Goal: Task Accomplishment & Management: Use online tool/utility

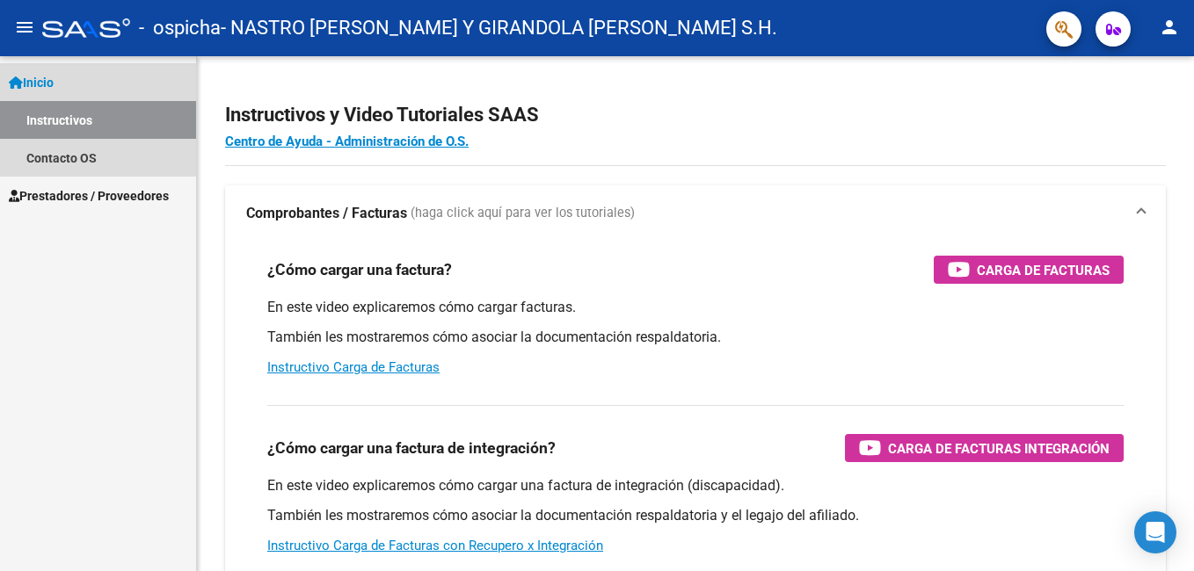
click at [73, 123] on link "Instructivos" at bounding box center [98, 120] width 196 height 38
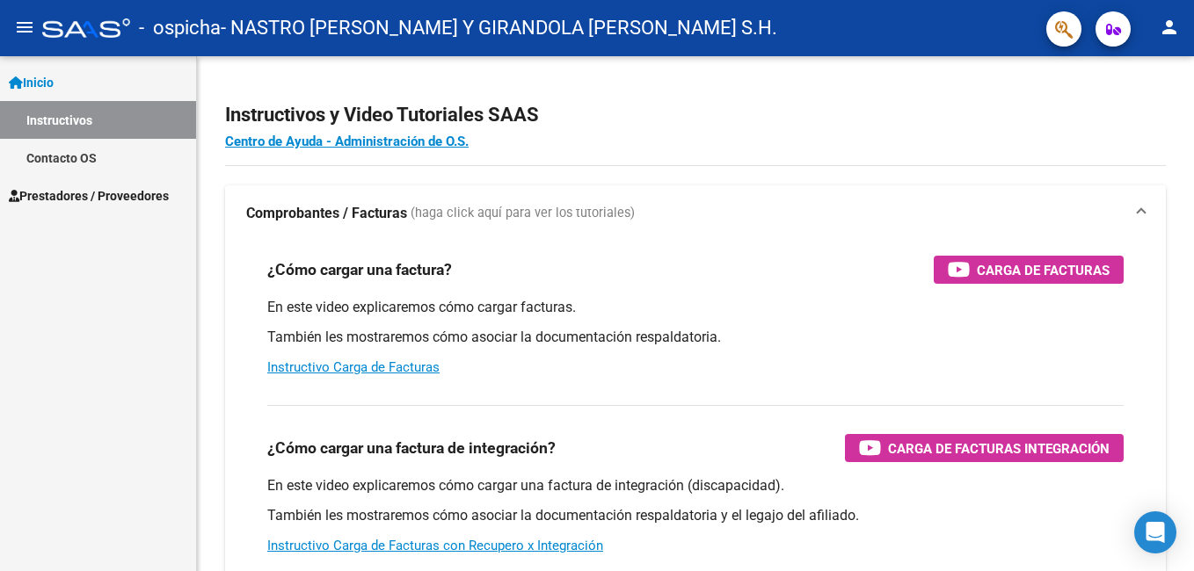
click at [66, 154] on link "Contacto OS" at bounding box center [98, 158] width 196 height 38
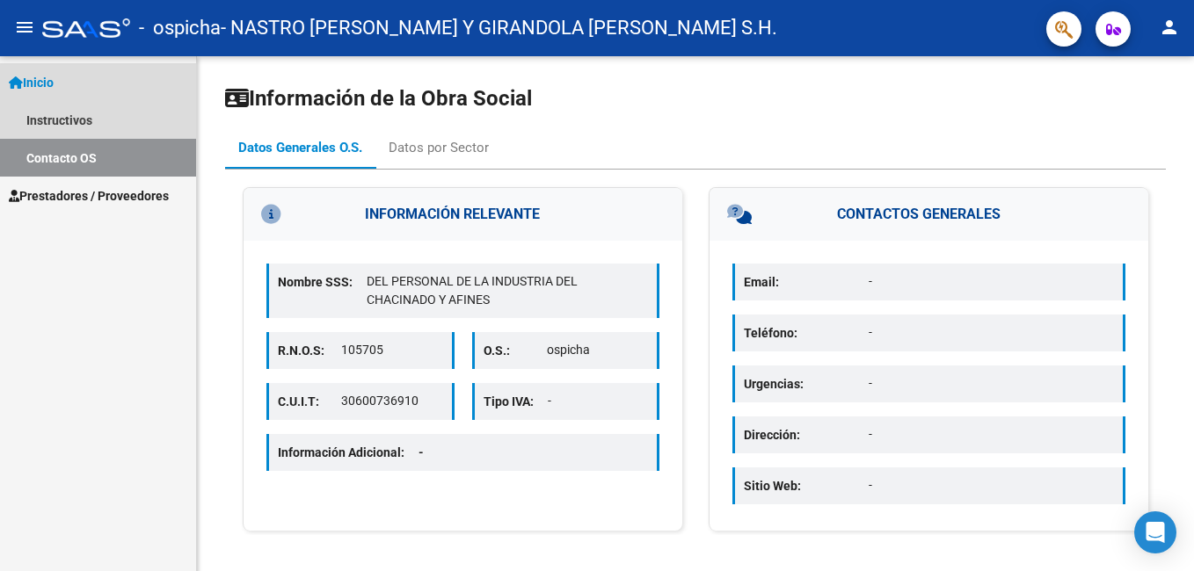
click at [52, 77] on span "Inicio" at bounding box center [31, 82] width 45 height 19
click at [53, 133] on link "Instructivos" at bounding box center [98, 120] width 196 height 38
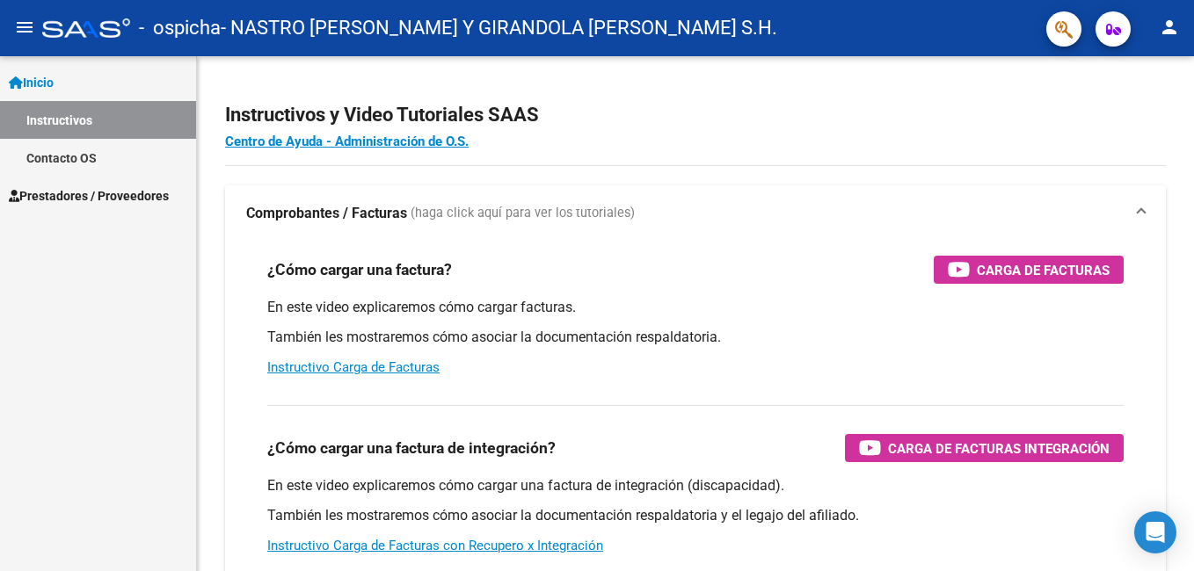
click at [61, 156] on link "Contacto OS" at bounding box center [98, 158] width 196 height 38
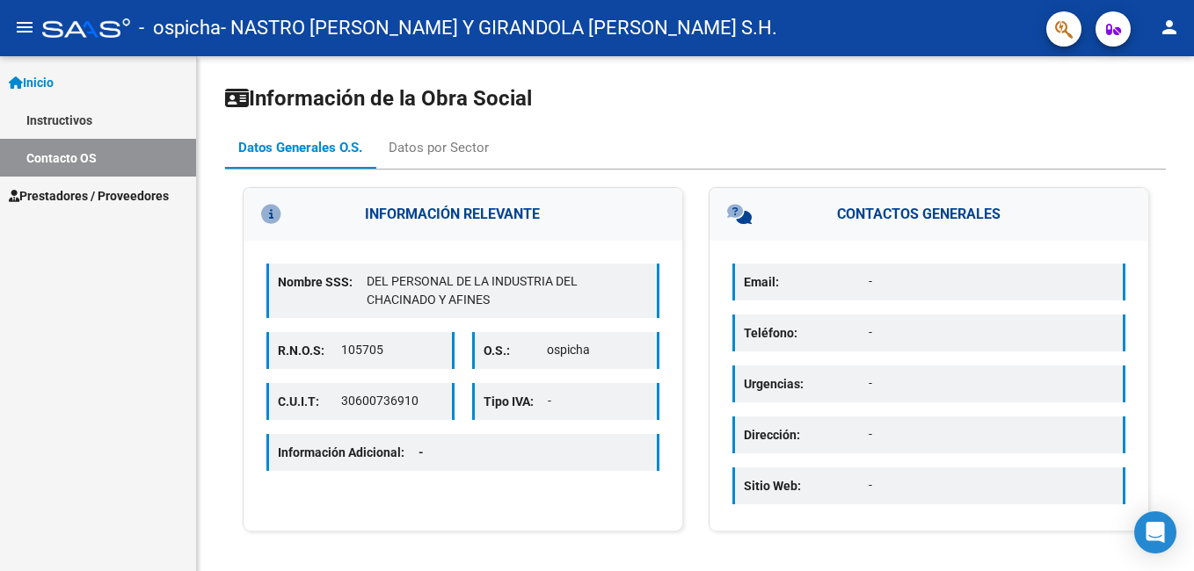
click at [65, 196] on span "Prestadores / Proveedores" at bounding box center [89, 195] width 160 height 19
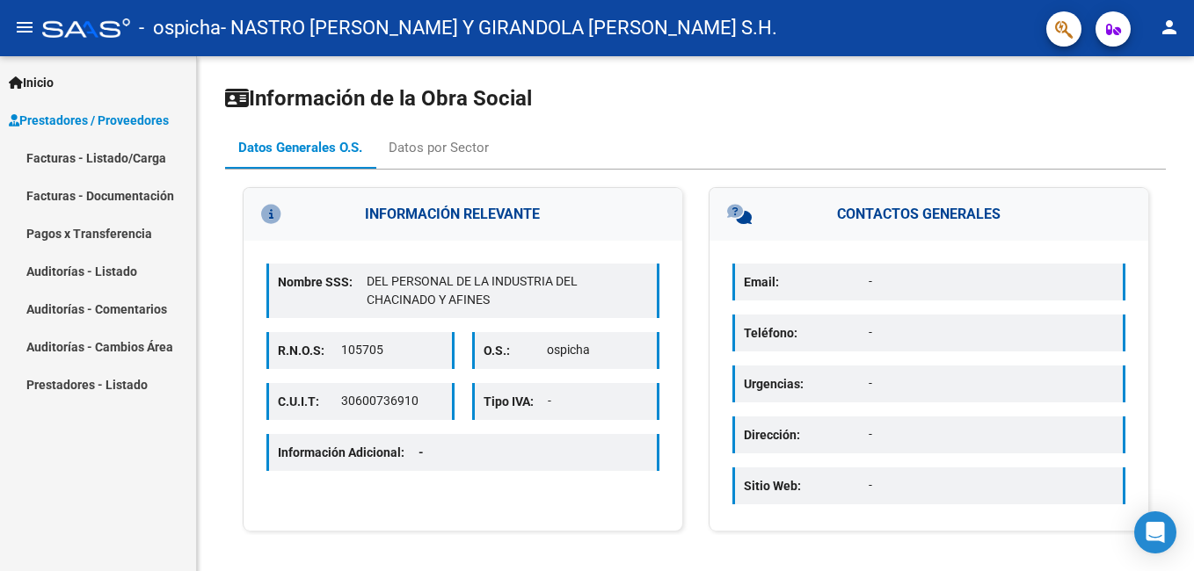
click at [73, 160] on link "Facturas - Listado/Carga" at bounding box center [98, 158] width 196 height 38
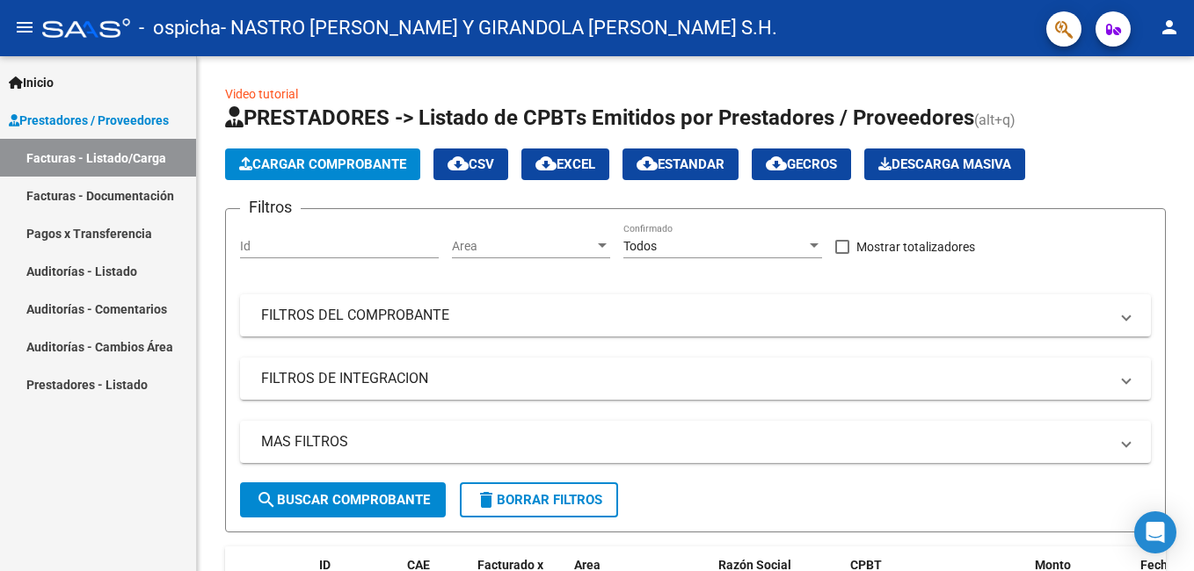
click at [99, 195] on link "Facturas - Documentación" at bounding box center [98, 196] width 196 height 38
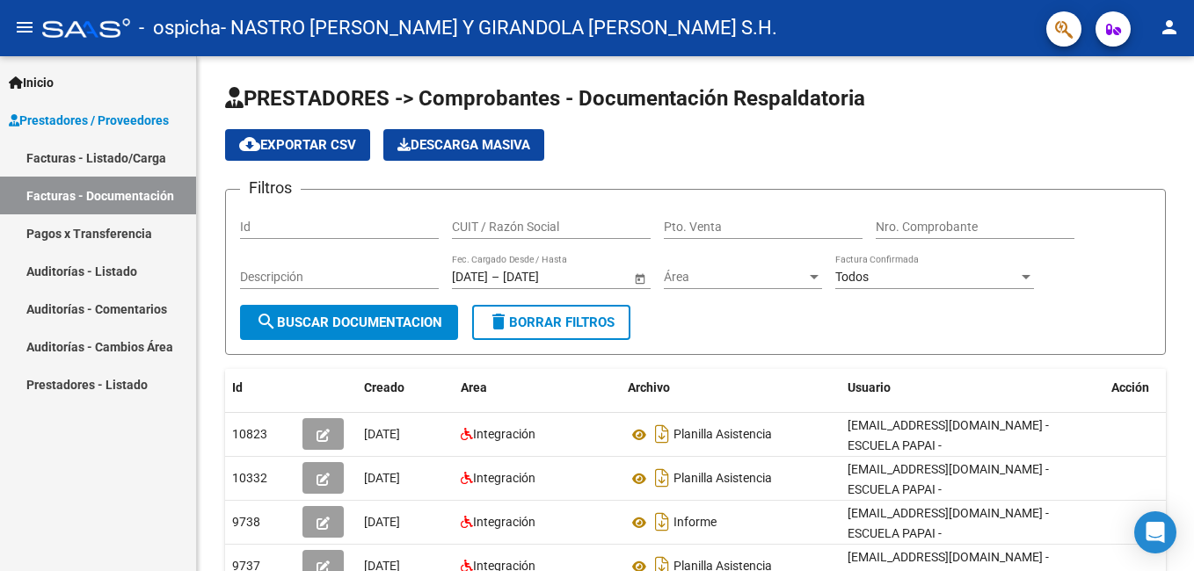
click at [118, 160] on link "Facturas - Listado/Carga" at bounding box center [98, 158] width 196 height 38
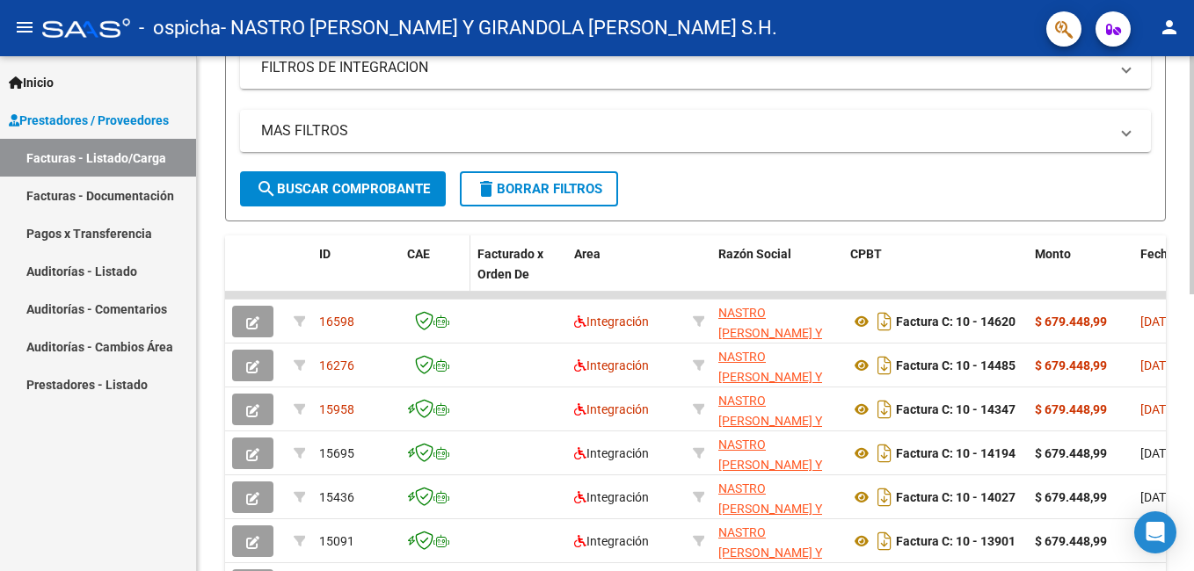
scroll to position [352, 0]
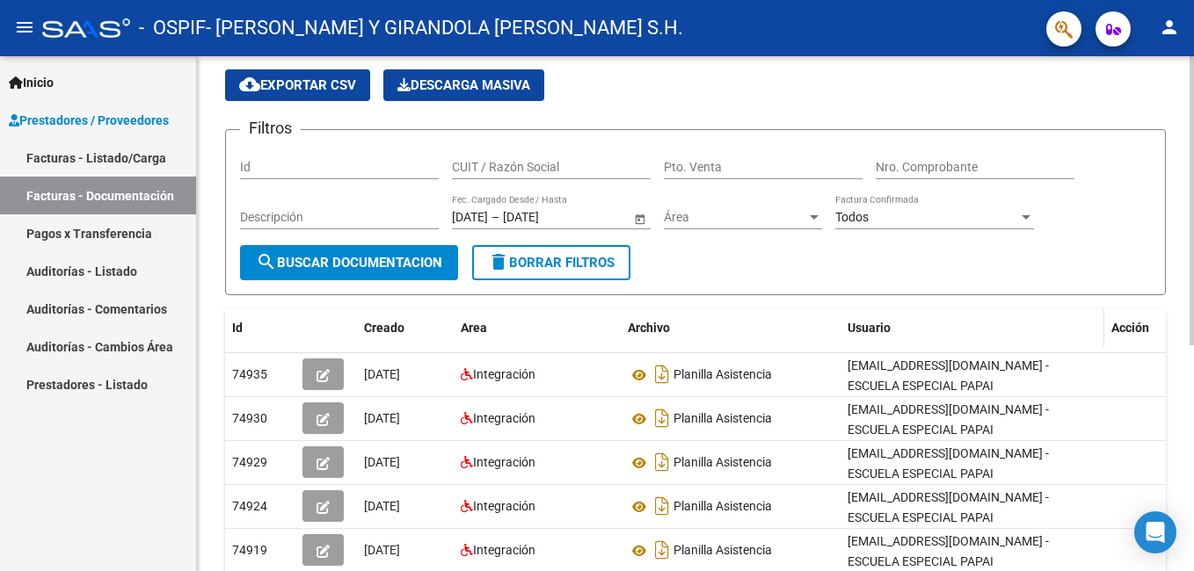
scroll to position [88, 0]
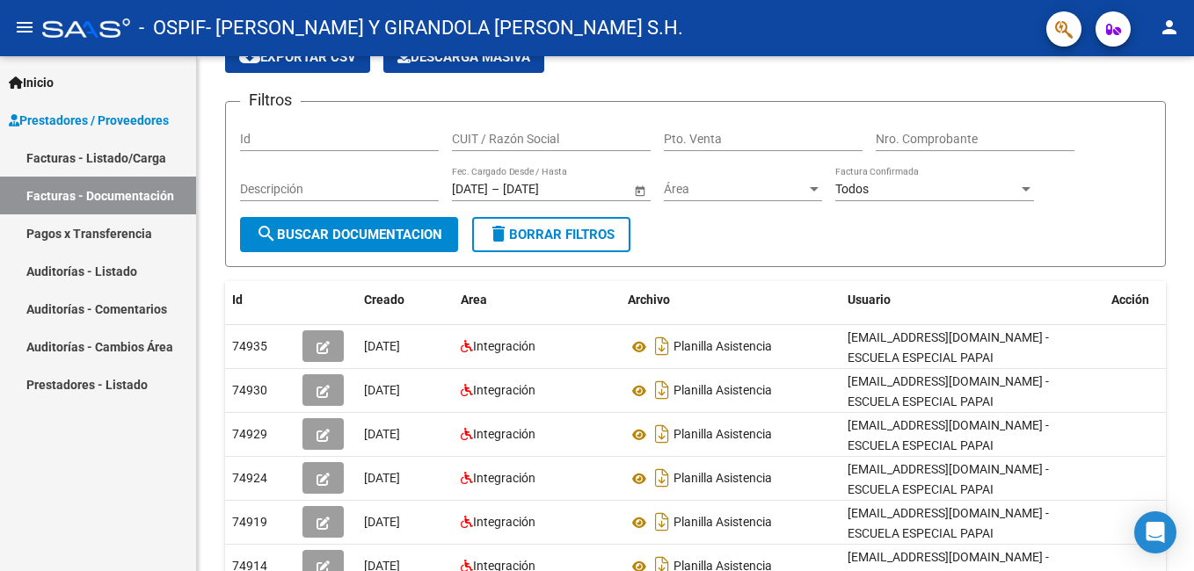
click at [104, 154] on link "Facturas - Listado/Carga" at bounding box center [98, 158] width 196 height 38
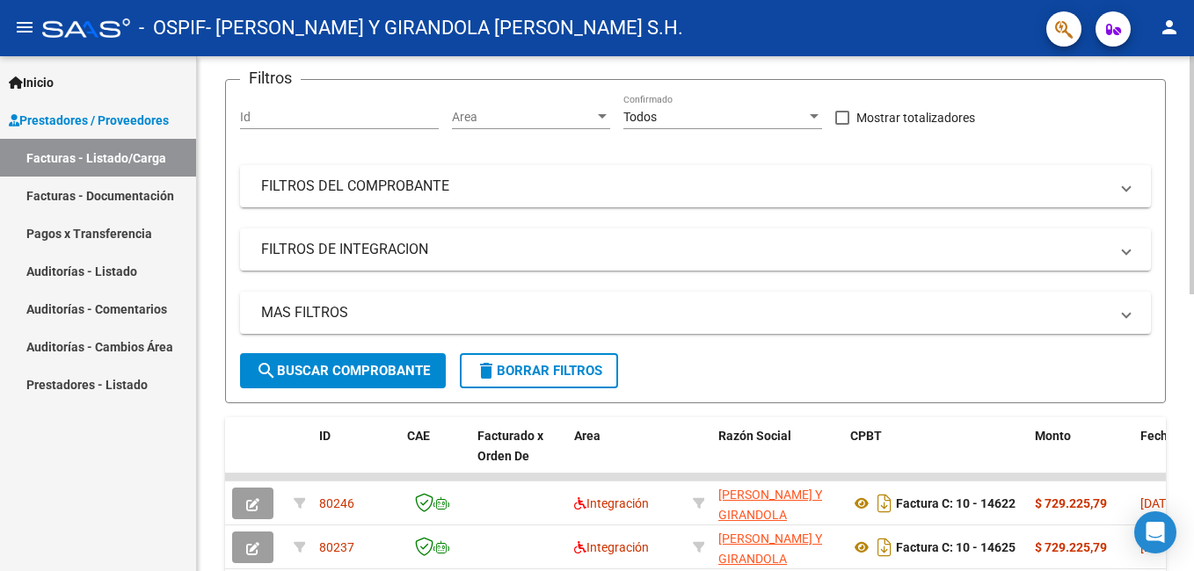
scroll to position [72, 0]
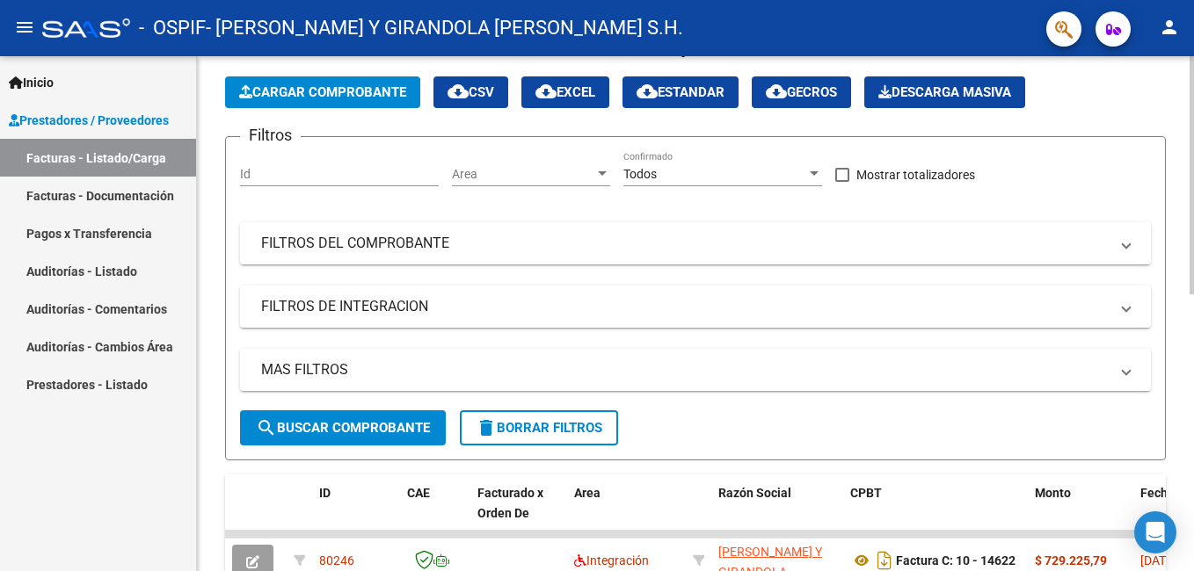
click at [721, 179] on div "Todos" at bounding box center [714, 174] width 183 height 15
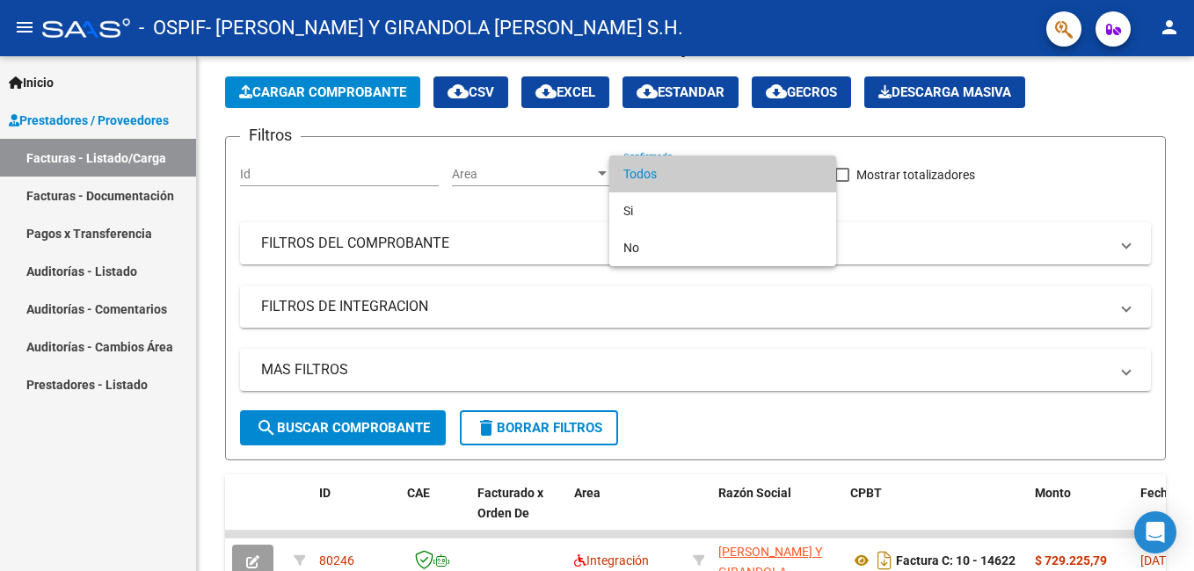
click at [981, 266] on div at bounding box center [597, 285] width 1194 height 571
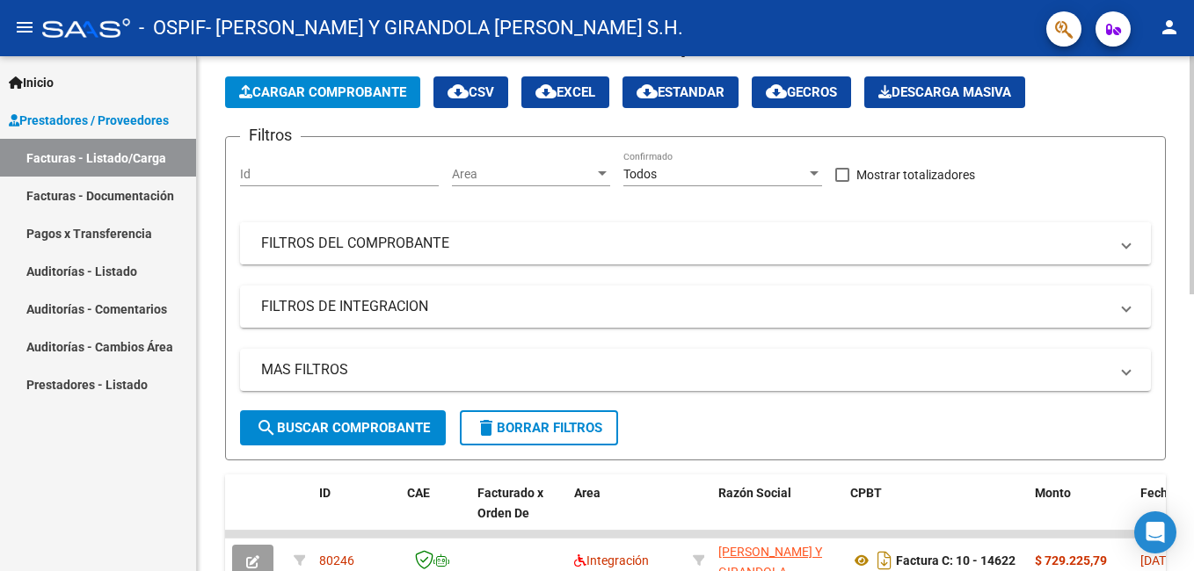
click at [345, 252] on mat-panel-title "FILTROS DEL COMPROBANTE" at bounding box center [684, 243] width 847 height 19
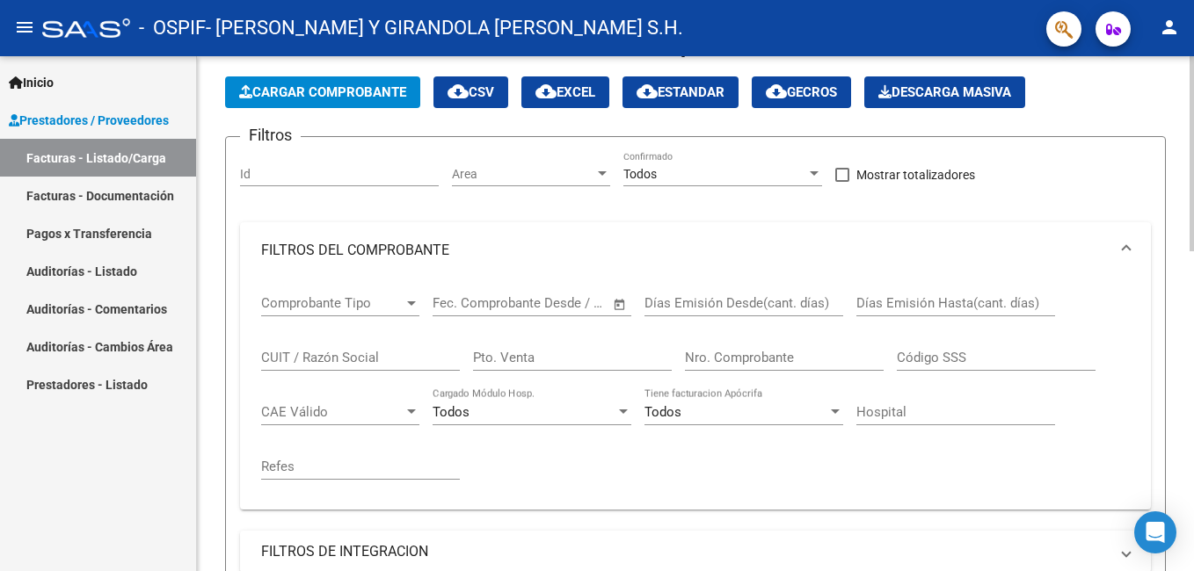
click at [262, 202] on div "Filtros Id Area Area Todos Confirmado Mostrar totalizadores FILTROS DEL COMPROB…" at bounding box center [695, 403] width 911 height 505
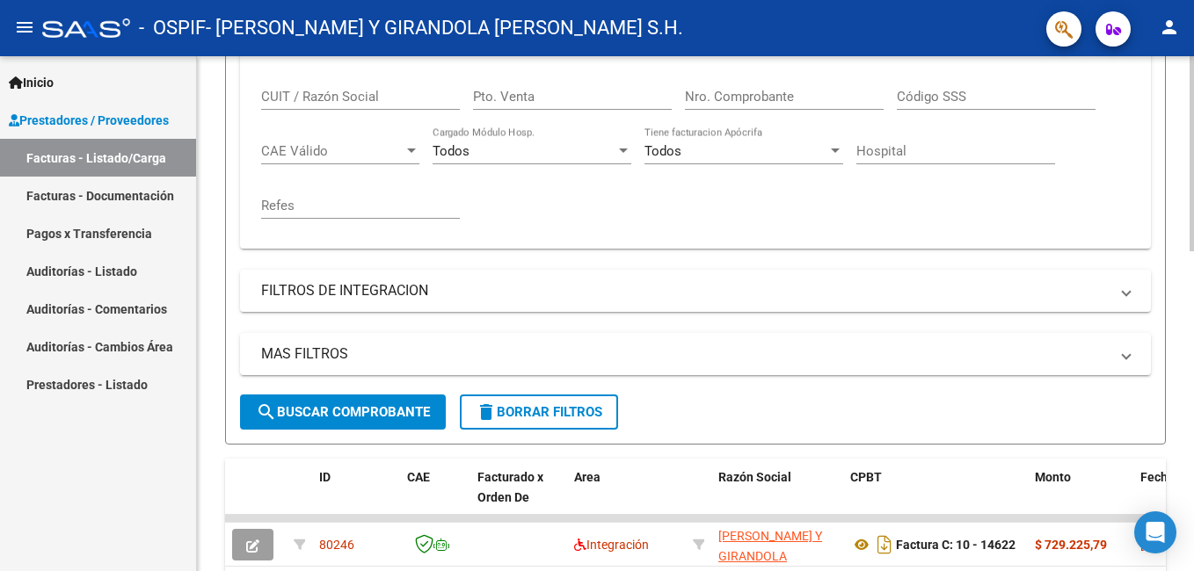
scroll to position [336, 0]
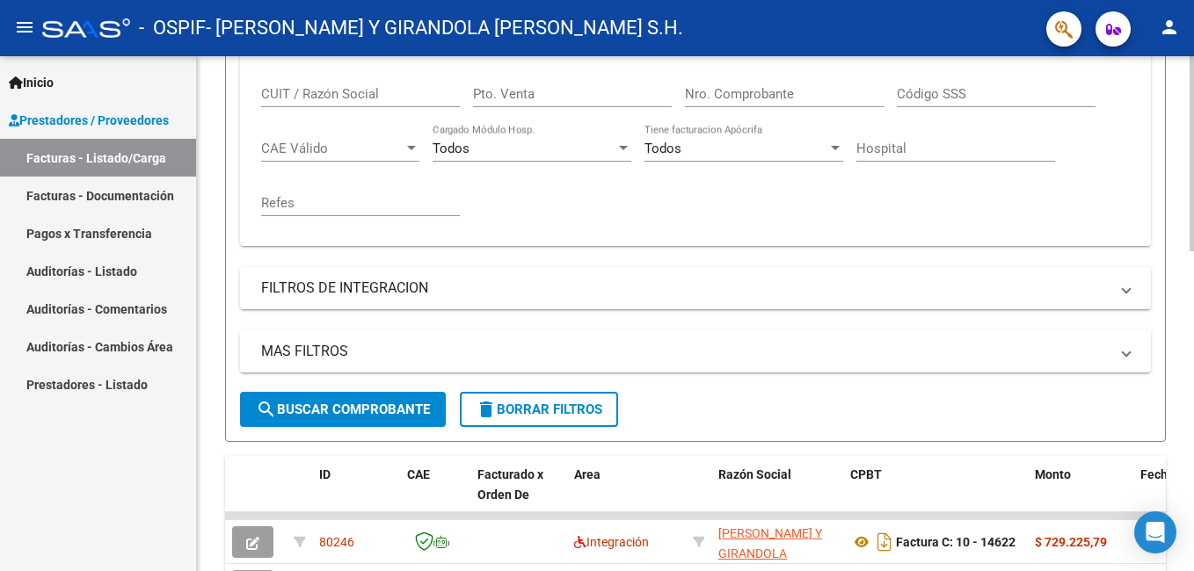
click at [352, 294] on mat-panel-title "FILTROS DE INTEGRACION" at bounding box center [684, 288] width 847 height 19
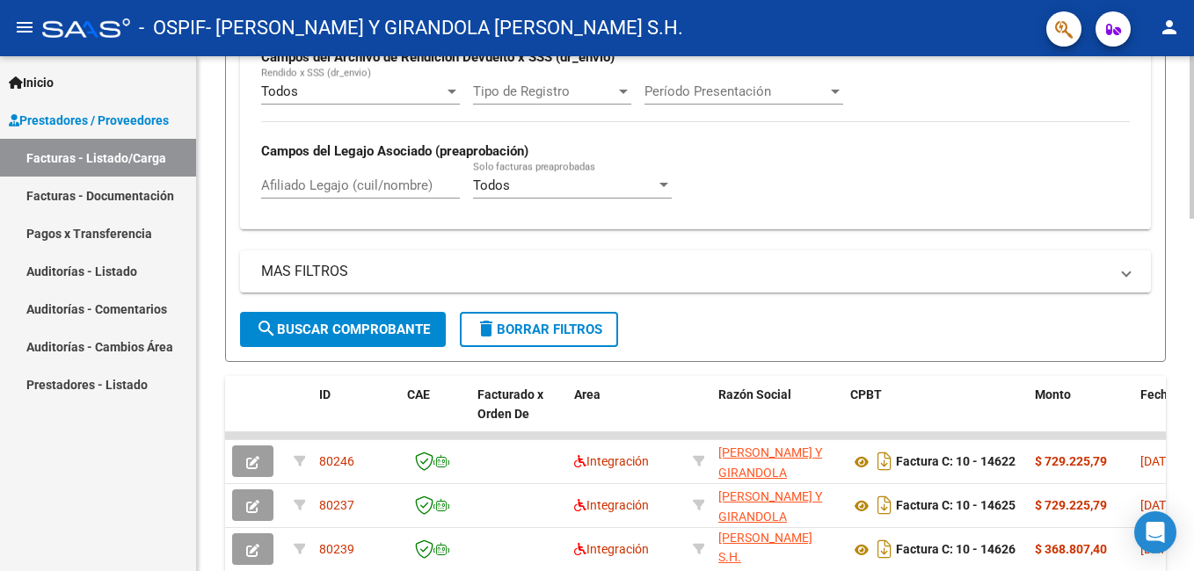
scroll to position [687, 0]
click at [345, 267] on mat-panel-title "MAS FILTROS" at bounding box center [684, 270] width 847 height 19
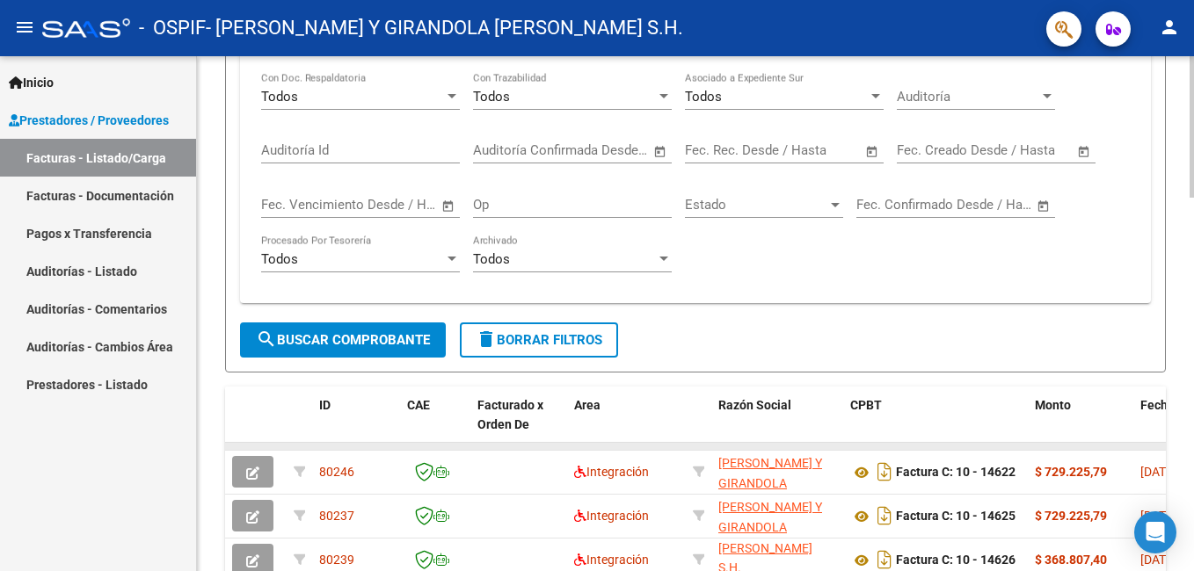
scroll to position [1039, 0]
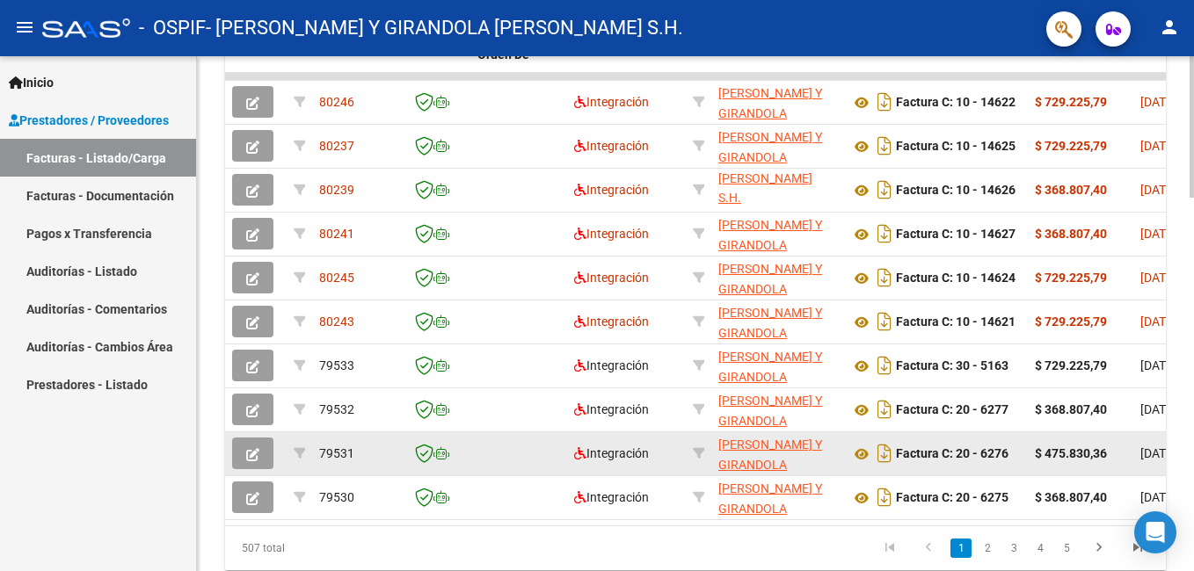
scroll to position [1303, 0]
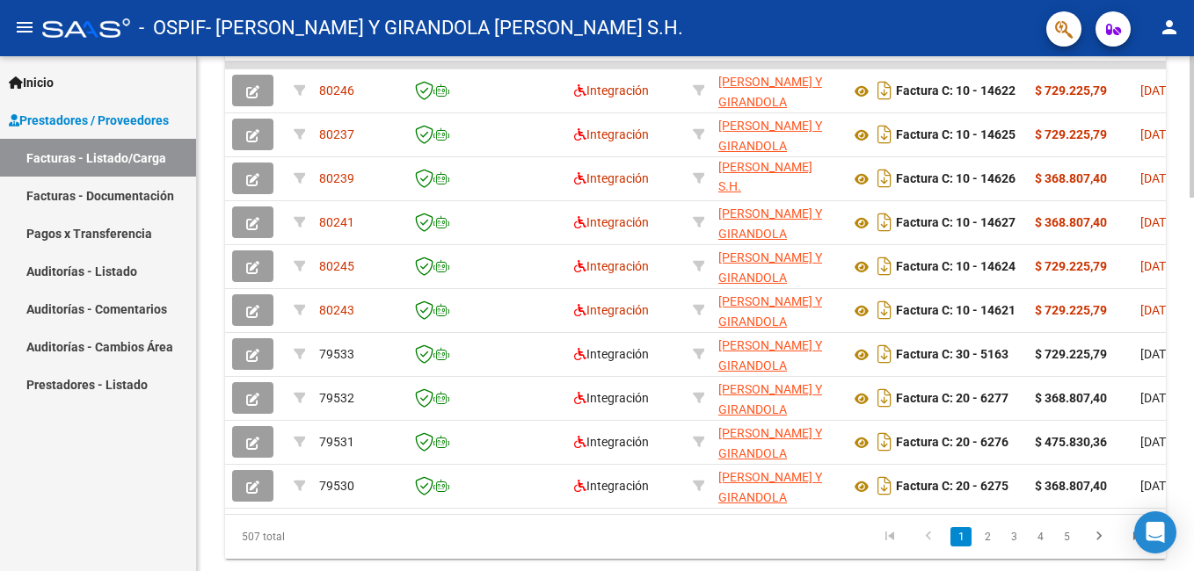
click at [982, 547] on link "2" at bounding box center [987, 536] width 21 height 19
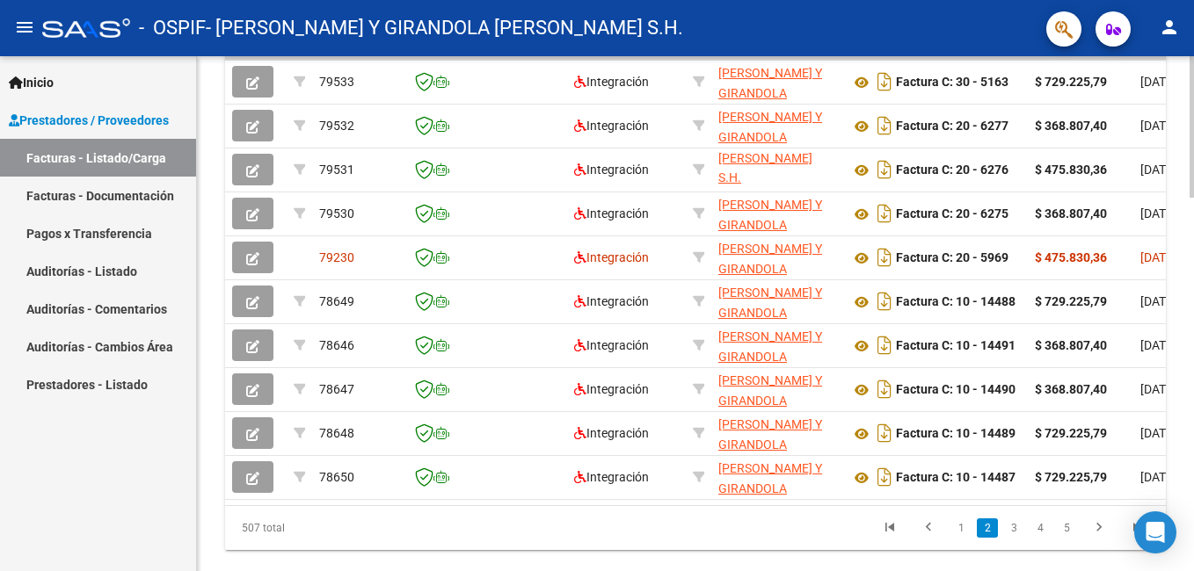
scroll to position [1361, 0]
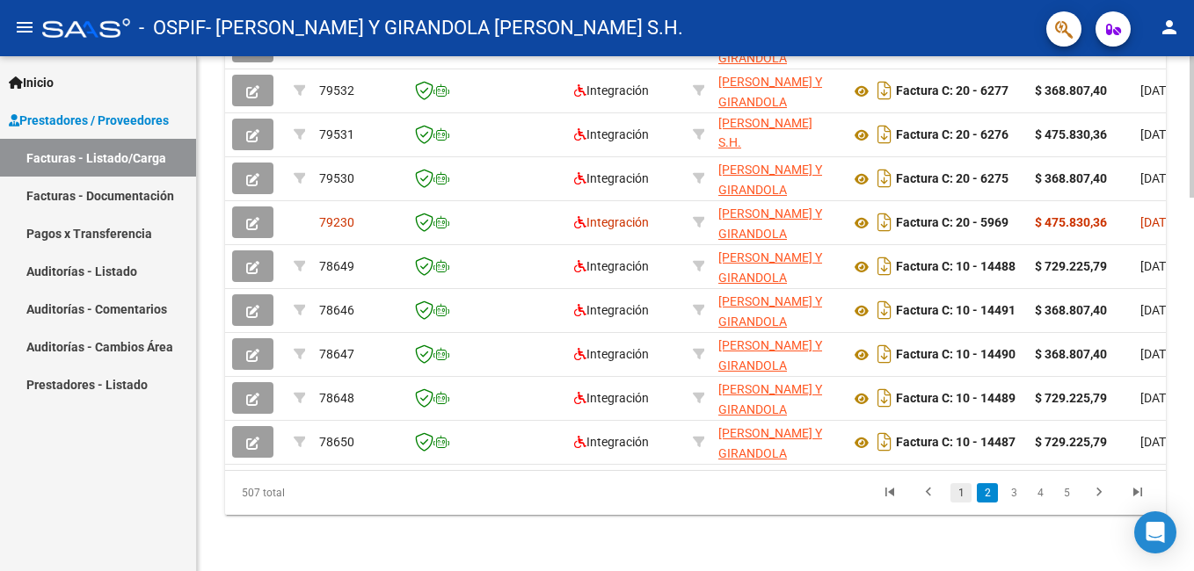
click at [965, 497] on link "1" at bounding box center [960, 492] width 21 height 19
